Goal: Task Accomplishment & Management: Use online tool/utility

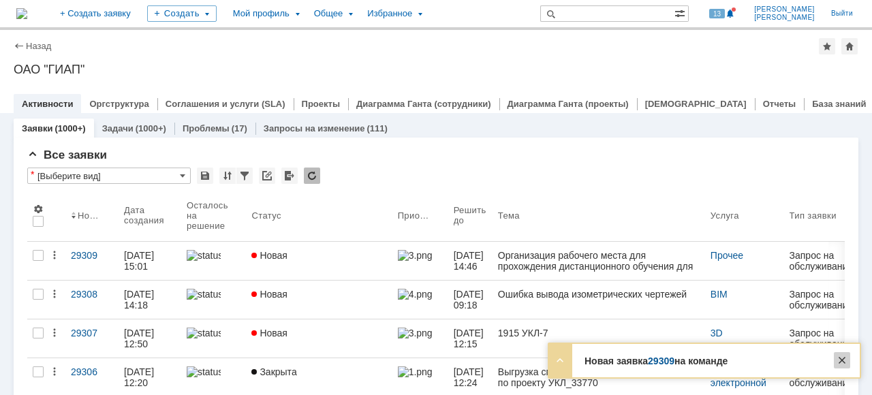
click at [844, 364] on div at bounding box center [842, 360] width 16 height 16
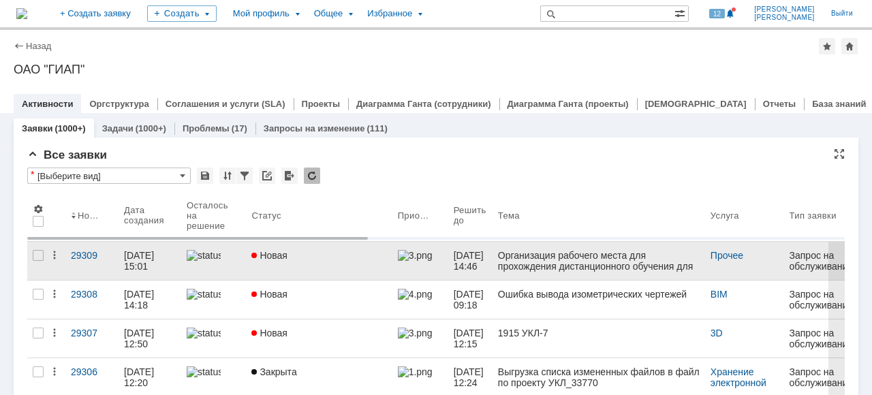
click at [316, 271] on link "Новая" at bounding box center [319, 261] width 146 height 38
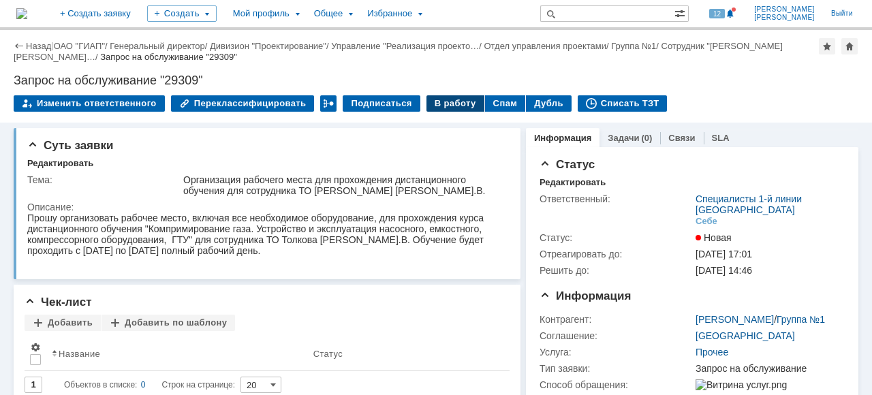
click at [442, 104] on div "В работу" at bounding box center [456, 103] width 58 height 16
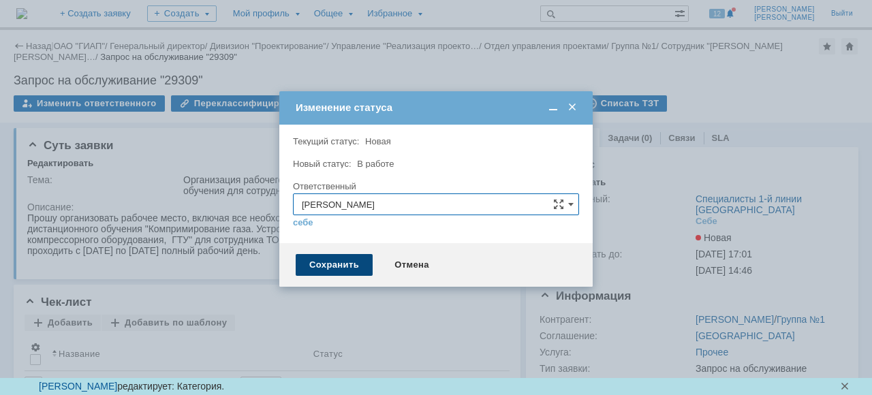
click at [350, 260] on div "Сохранить" at bounding box center [334, 265] width 77 height 22
